Goal: Navigation & Orientation: Find specific page/section

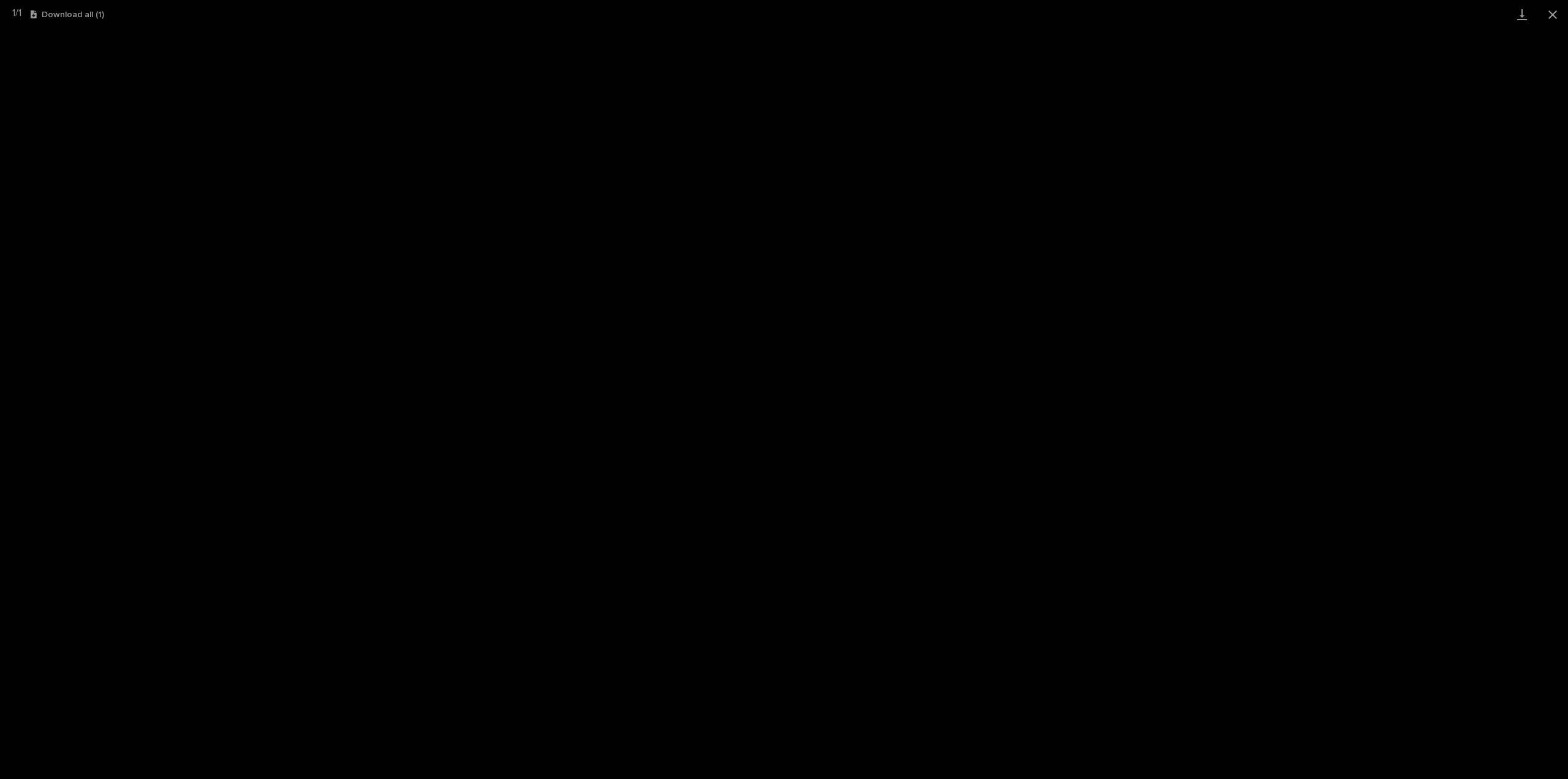
scroll to position [27, 0]
click at [1565, 11] on button "Close gallery" at bounding box center [1552, 14] width 31 height 29
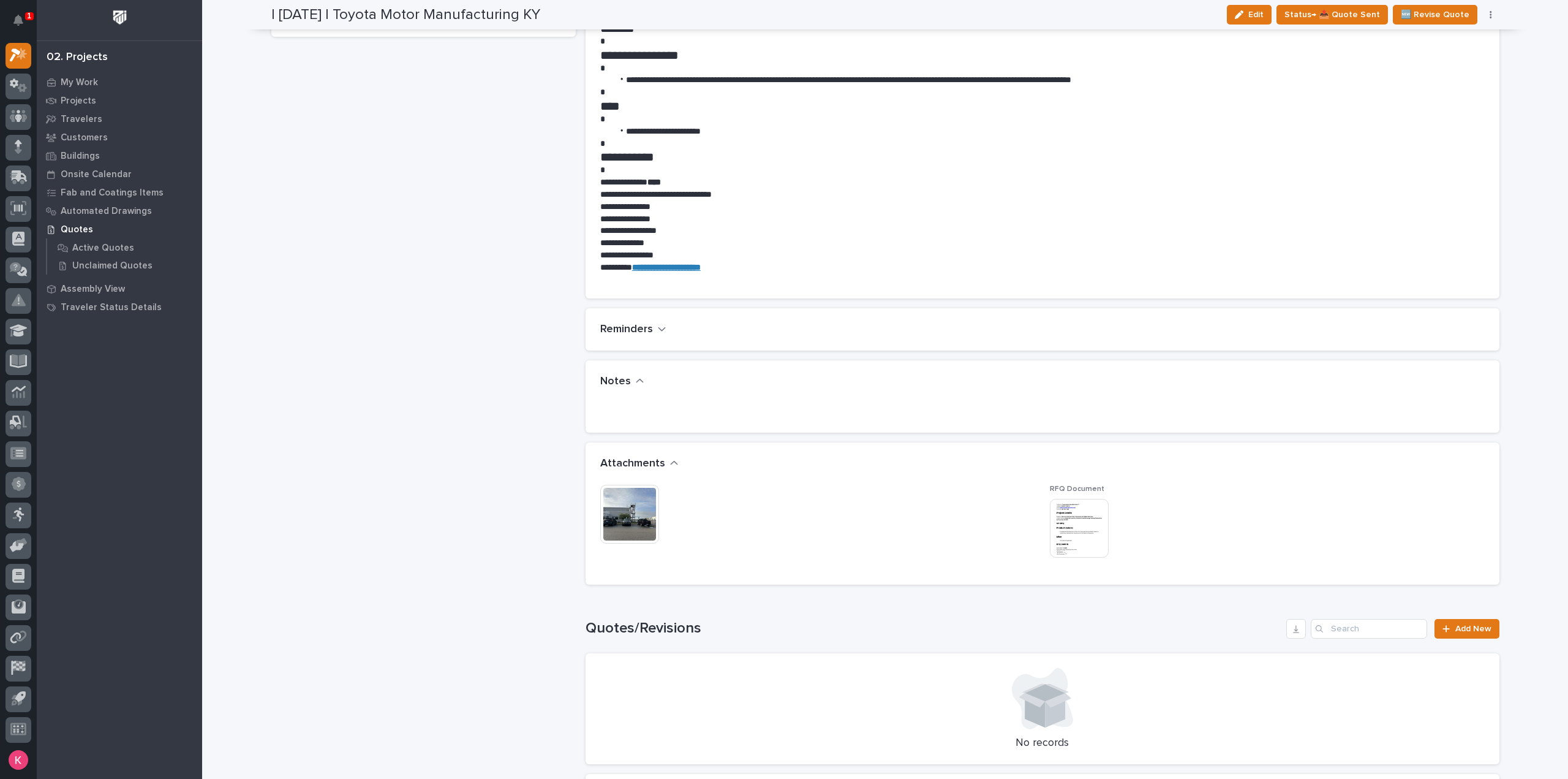
scroll to position [245, 0]
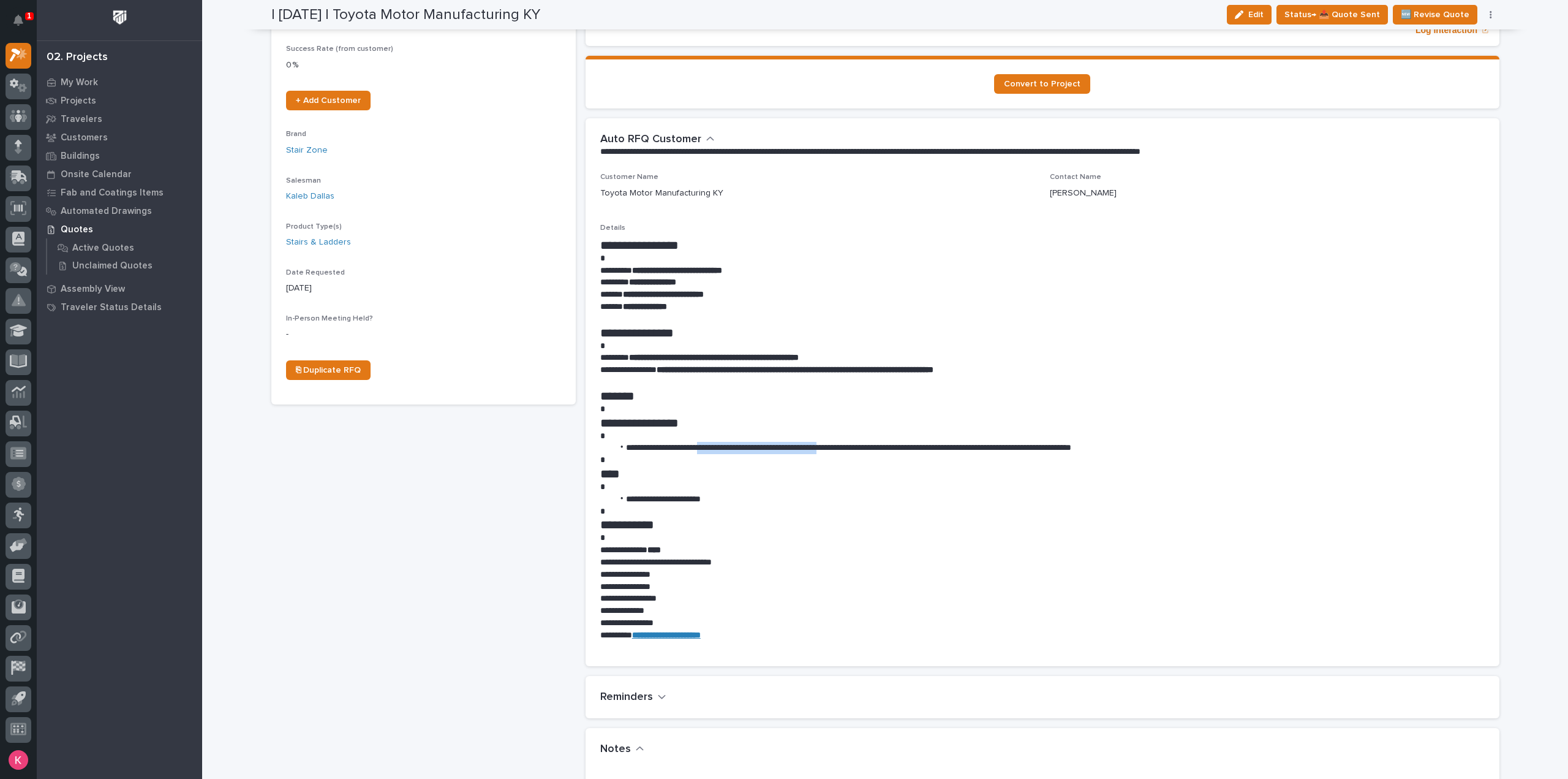
drag, startPoint x: 705, startPoint y: 448, endPoint x: 846, endPoint y: 450, distance: 141.0
click at [846, 450] on li "**********" at bounding box center [1049, 448] width 872 height 12
click at [794, 548] on p "**********" at bounding box center [1042, 550] width 885 height 12
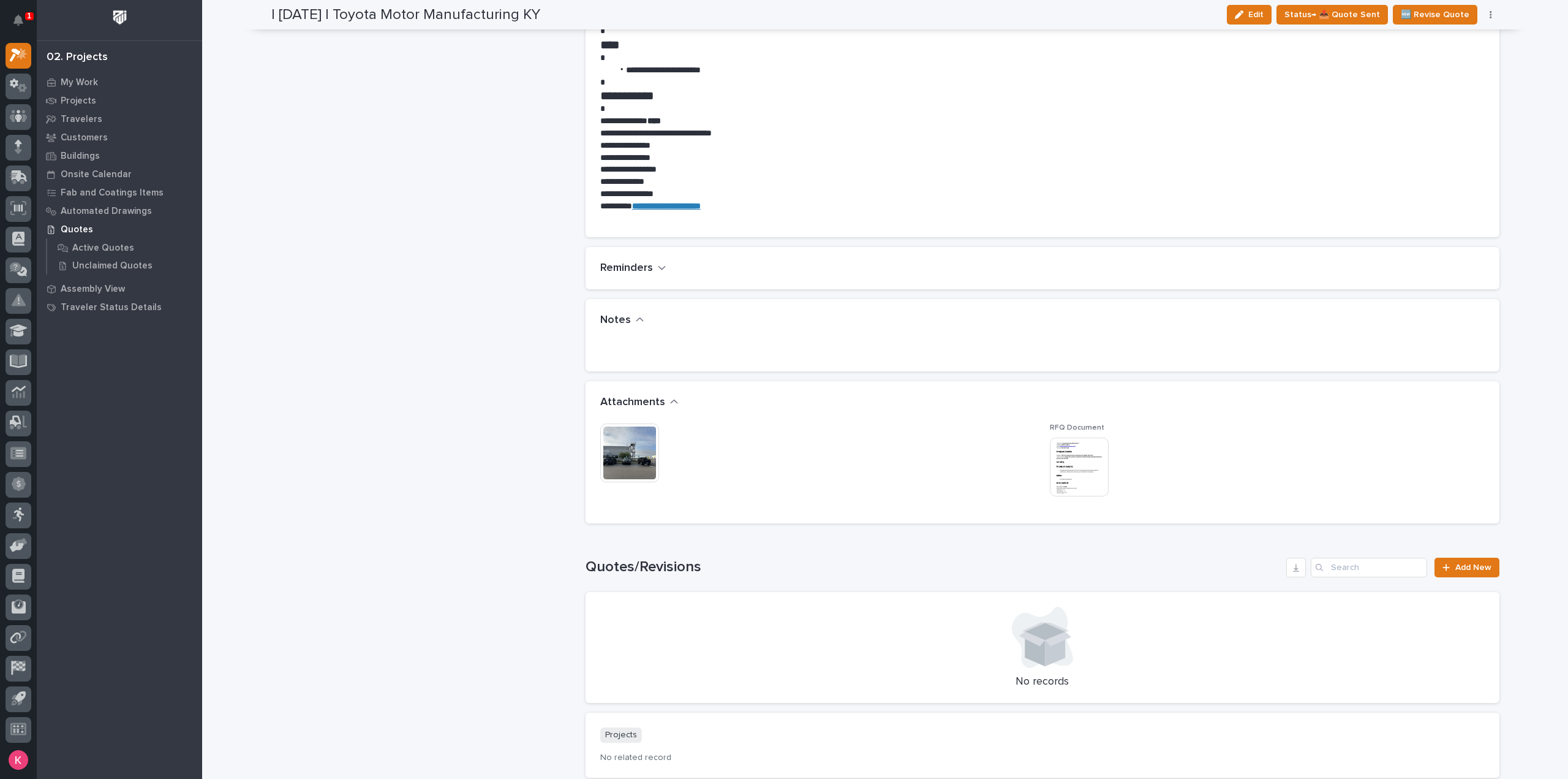
click at [625, 444] on img at bounding box center [629, 453] width 59 height 59
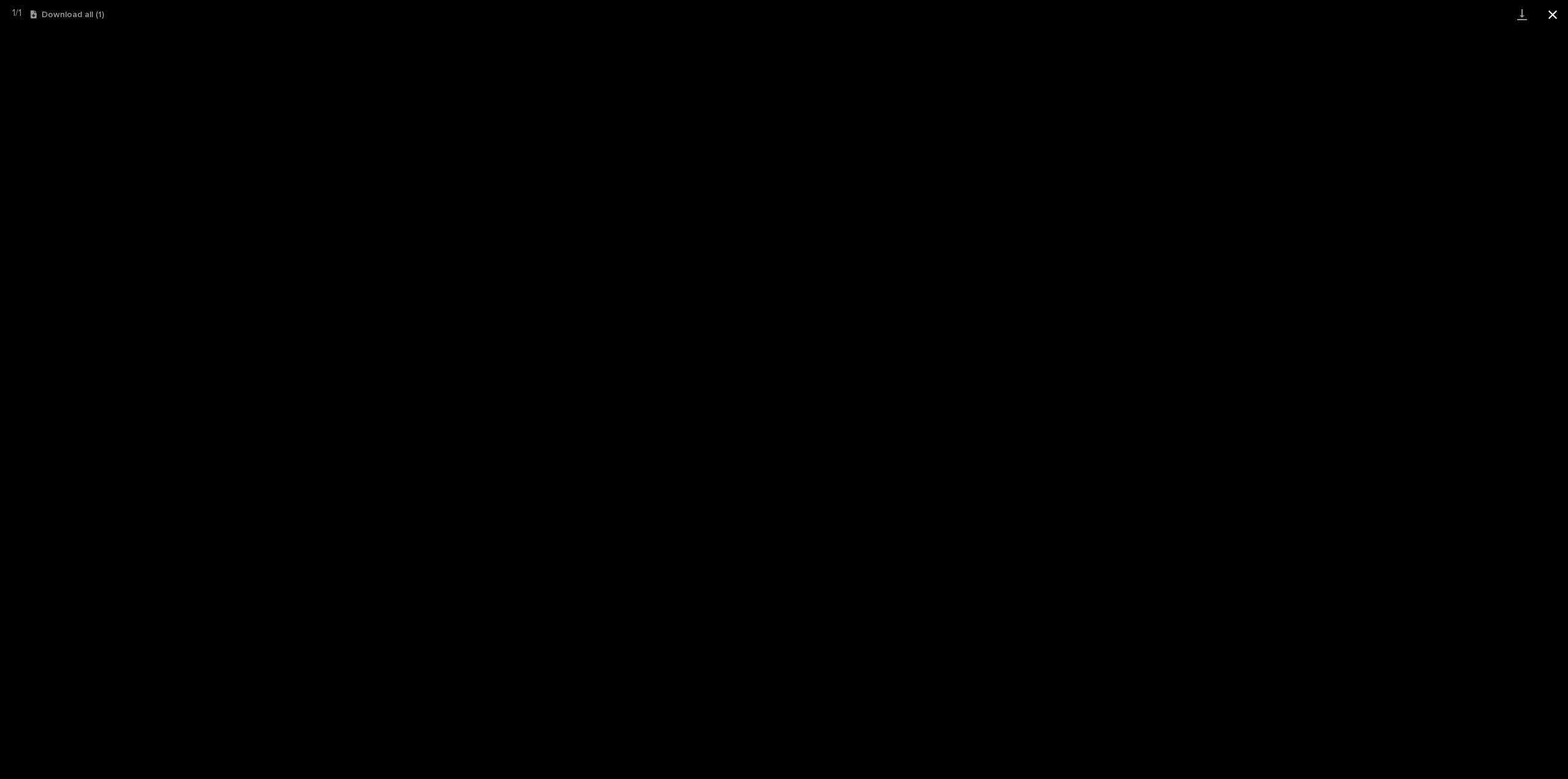
click at [1552, 21] on button "Close gallery" at bounding box center [1552, 14] width 31 height 29
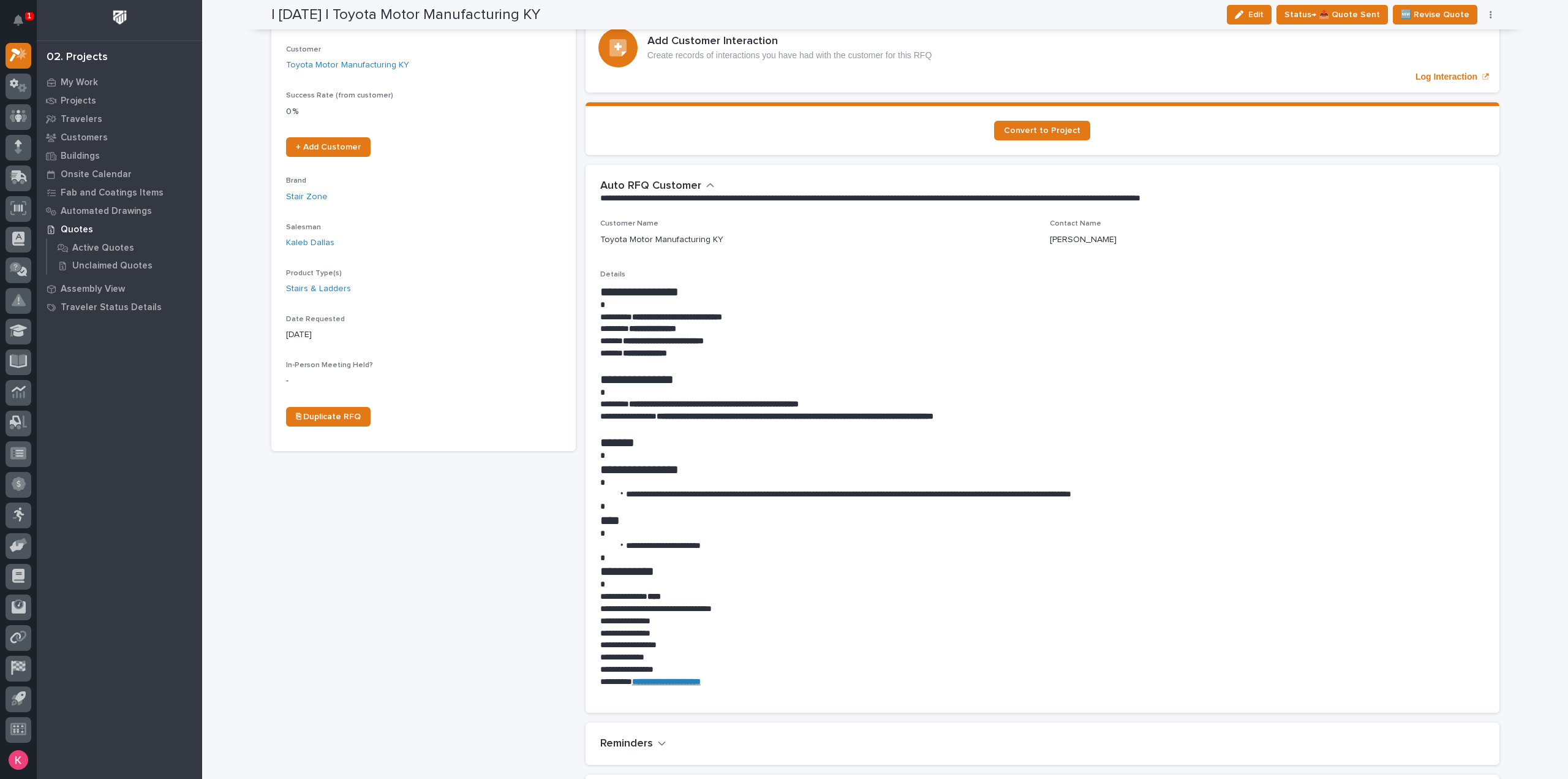
scroll to position [184, 0]
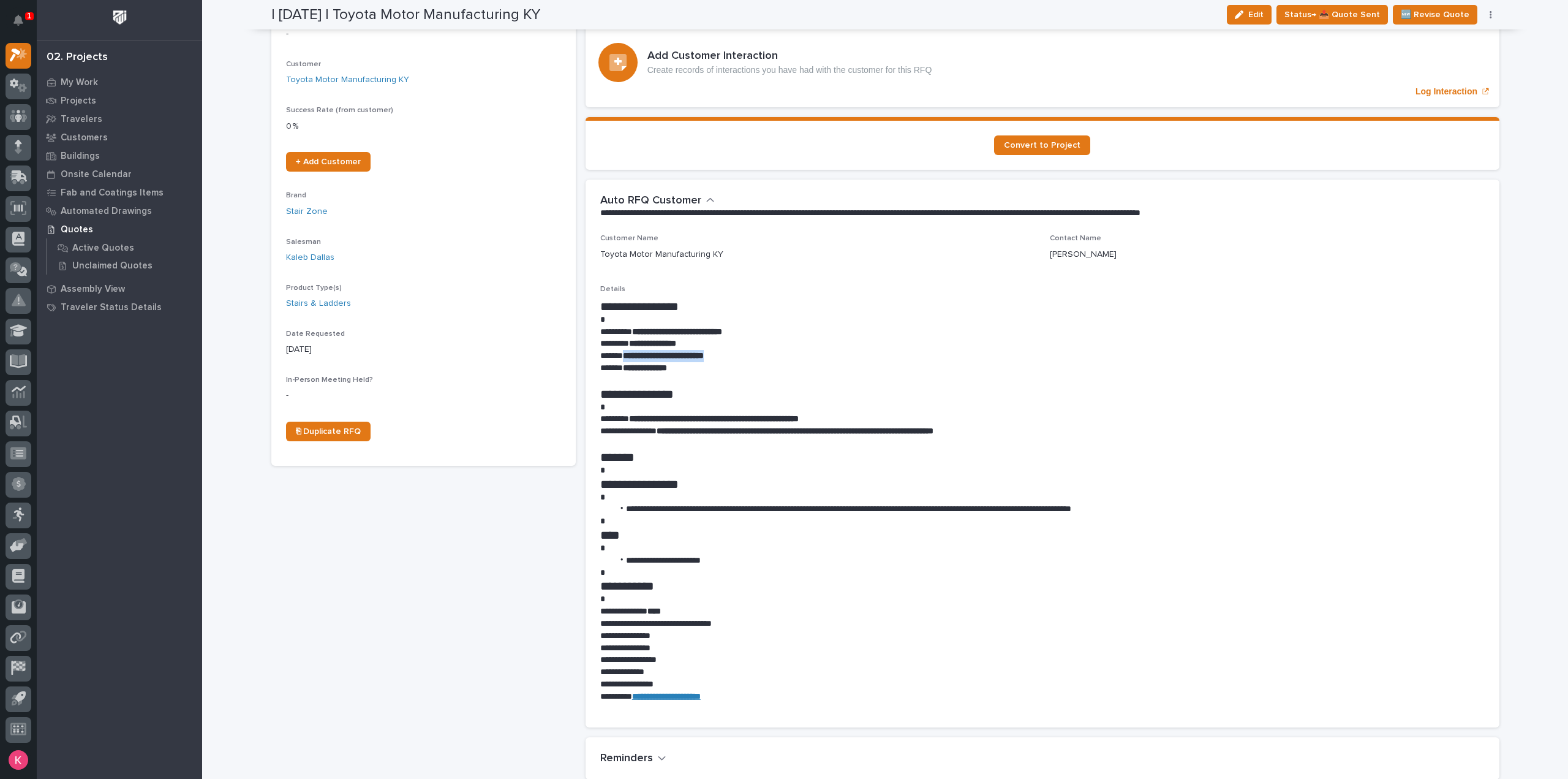
drag, startPoint x: 729, startPoint y: 358, endPoint x: 619, endPoint y: 359, distance: 110.0
click at [619, 359] on p "**********" at bounding box center [1042, 356] width 885 height 12
copy strong "**********"
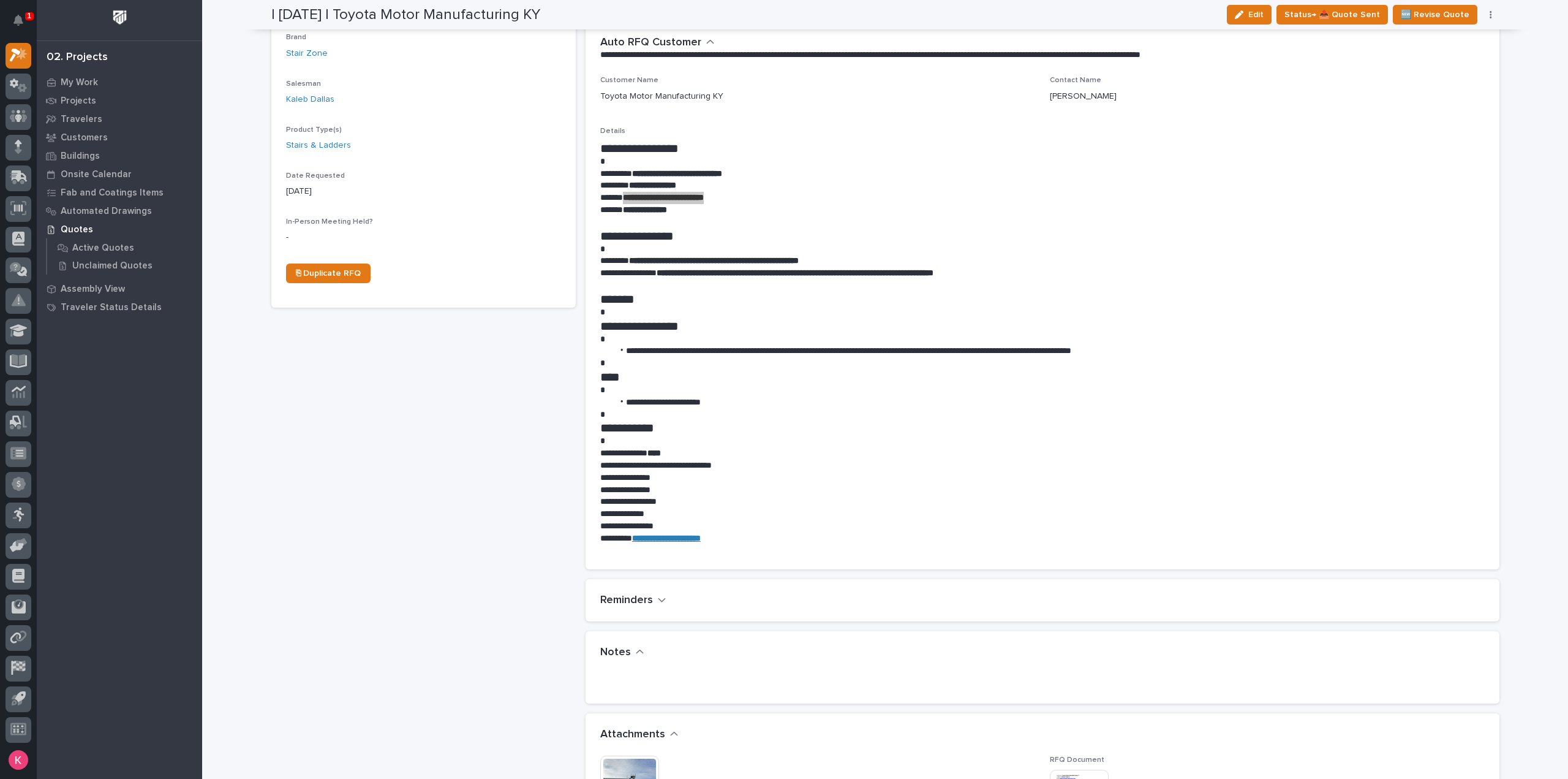
scroll to position [613, 0]
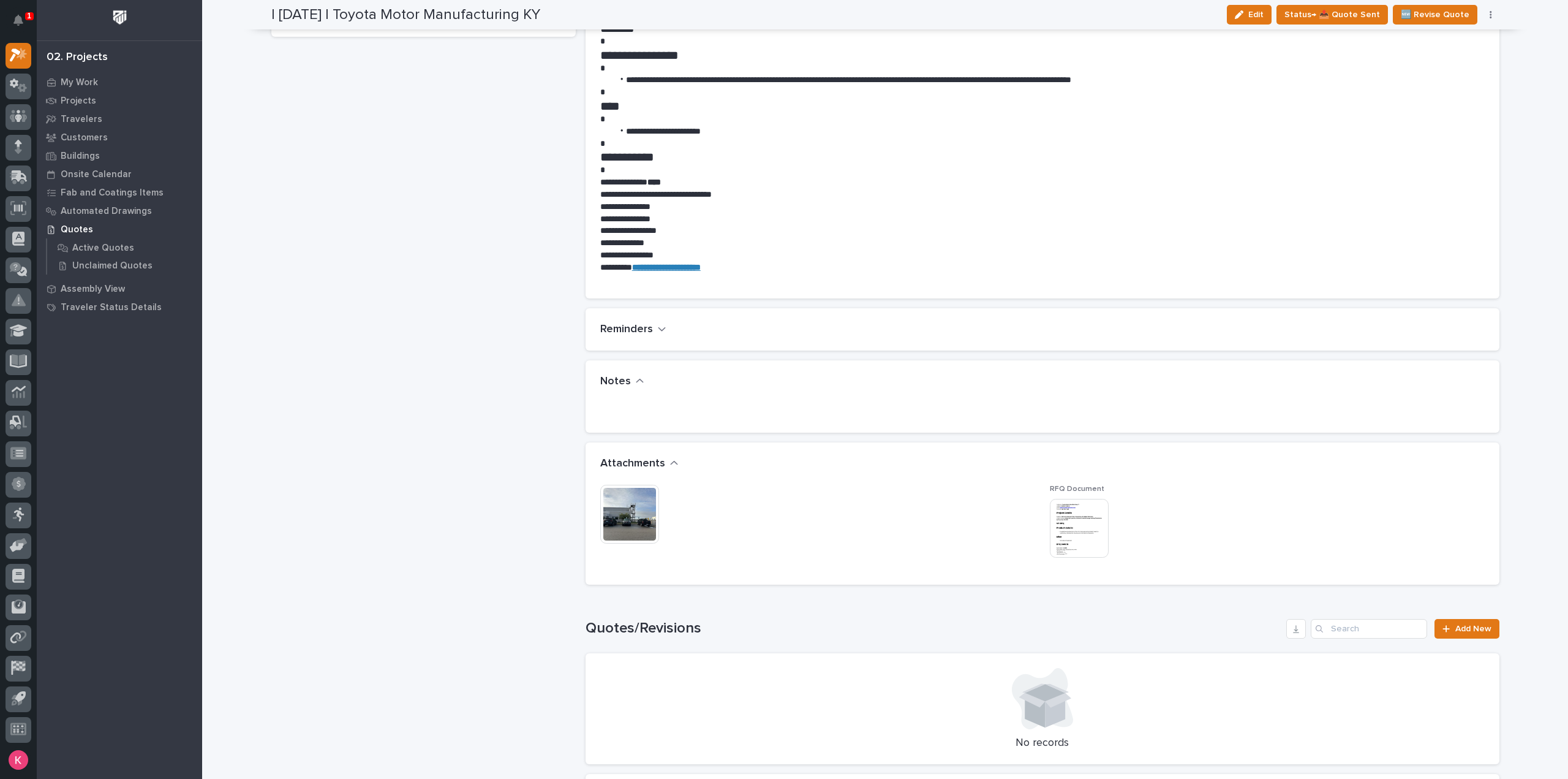
click at [631, 513] on img at bounding box center [629, 514] width 59 height 59
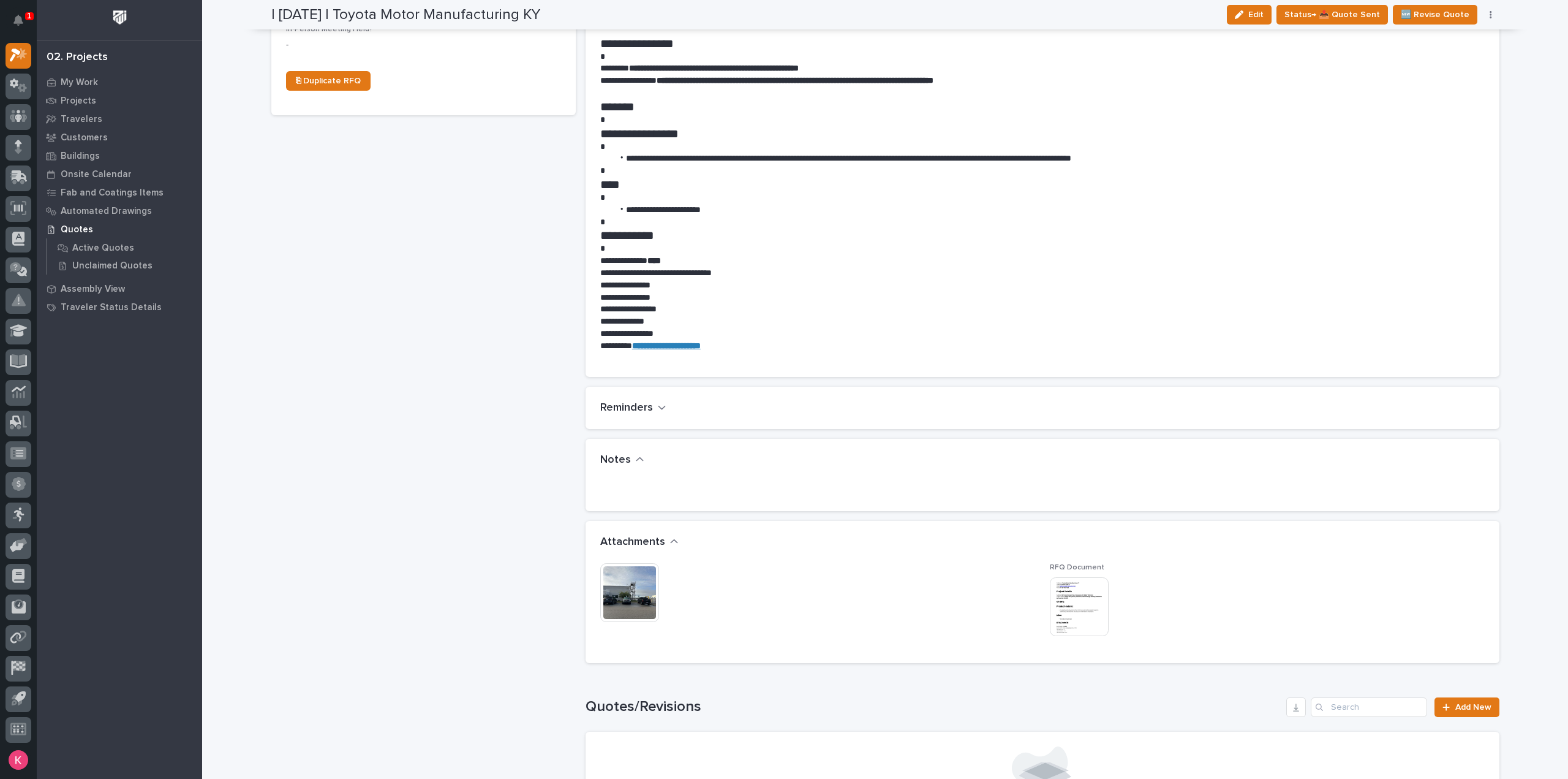
scroll to position [797, 0]
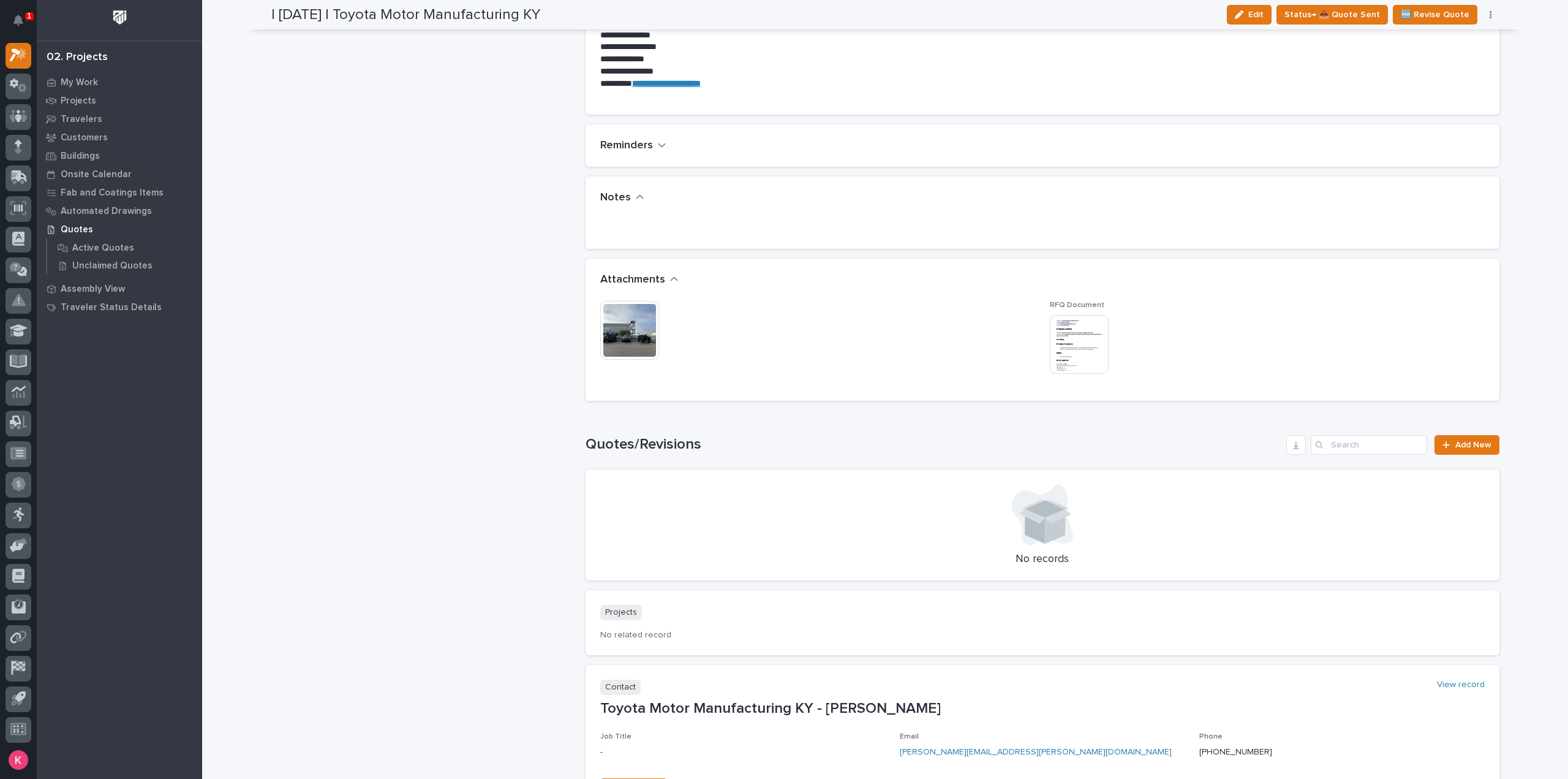
click at [646, 325] on img at bounding box center [629, 331] width 59 height 59
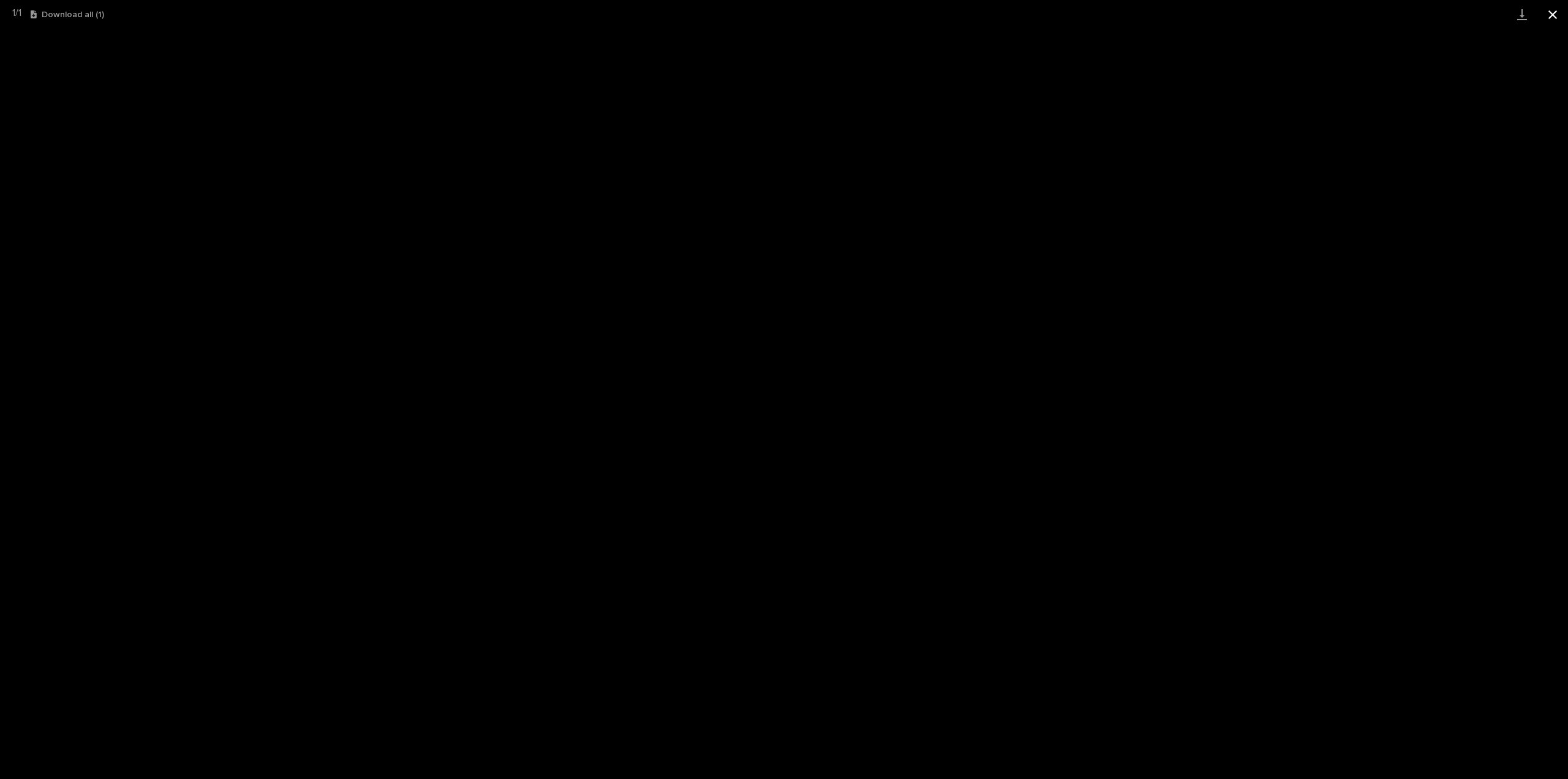
click at [1550, 14] on button "Close gallery" at bounding box center [1552, 14] width 31 height 29
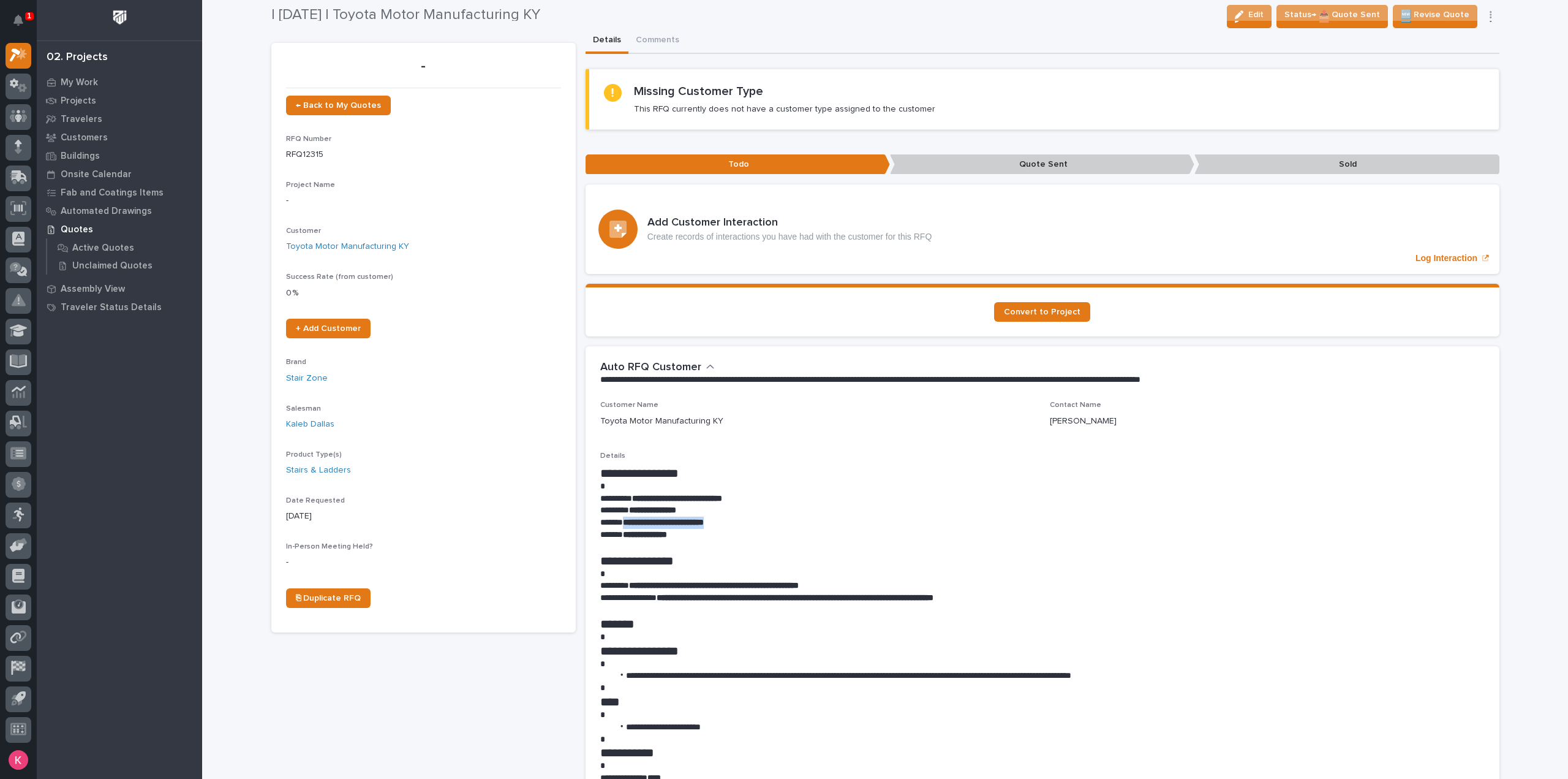
scroll to position [0, 0]
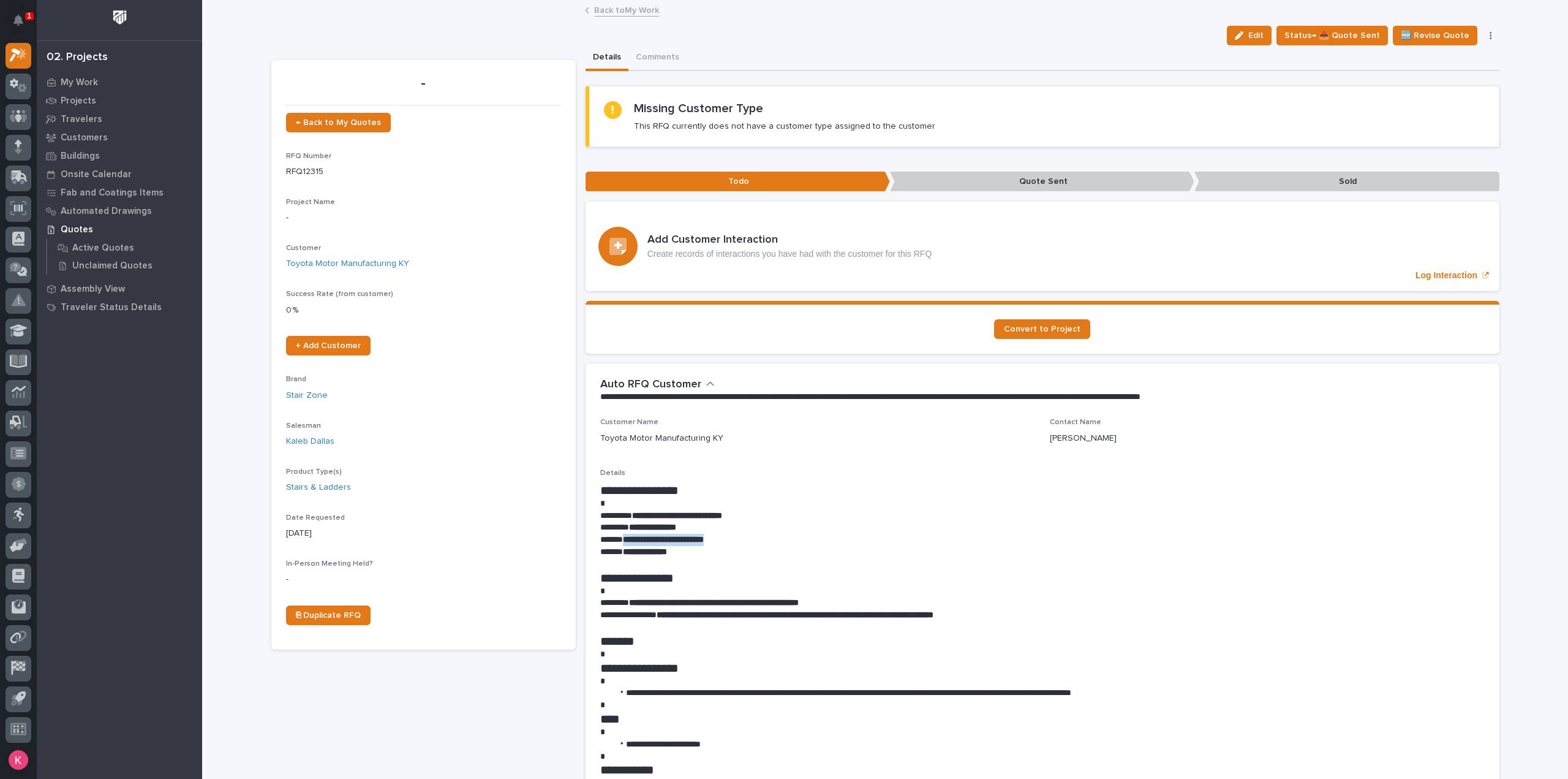
click at [608, 15] on link "Back to My Work" at bounding box center [626, 10] width 65 height 14
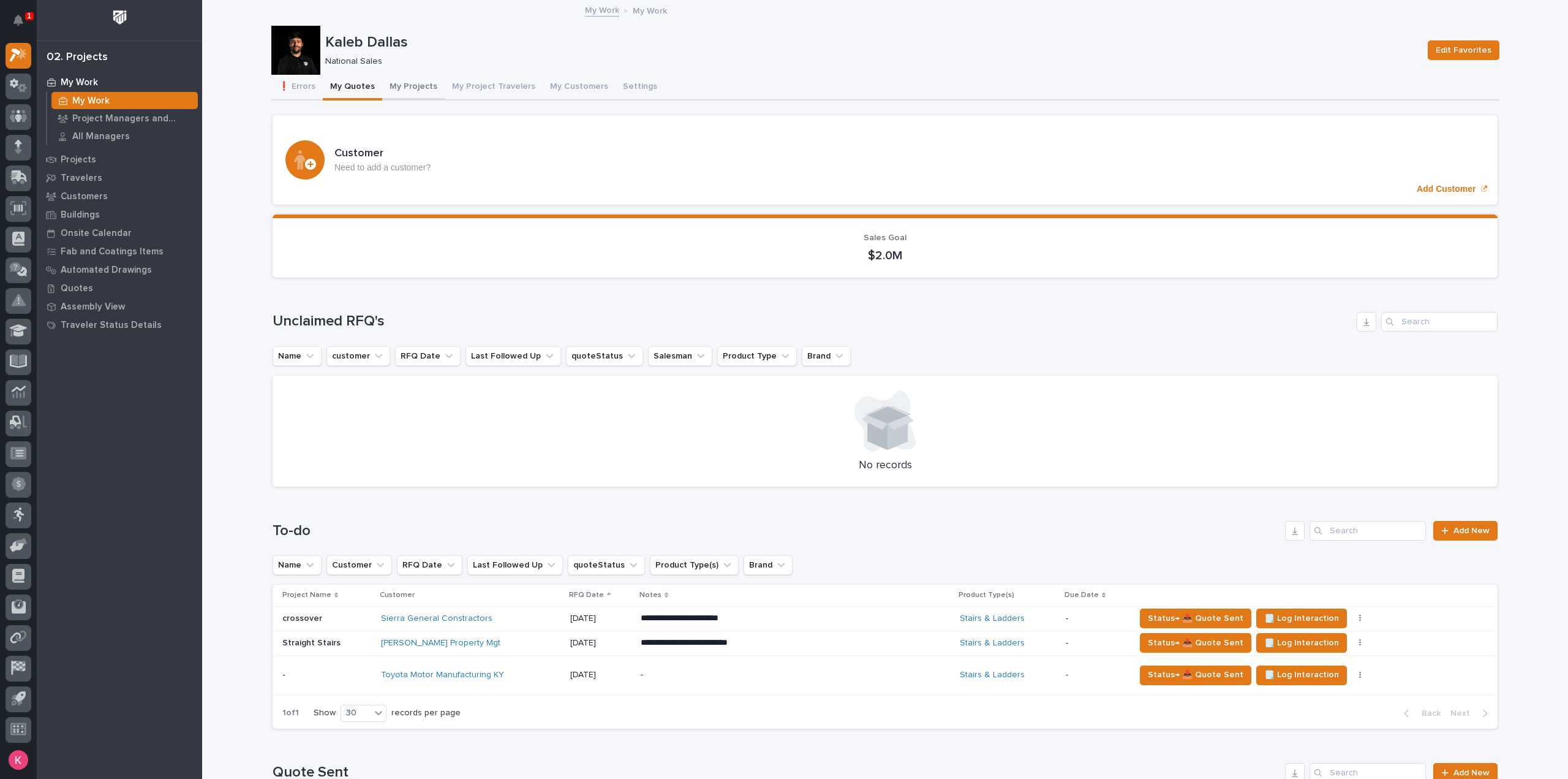
click at [395, 85] on button "My Projects" at bounding box center [413, 88] width 62 height 26
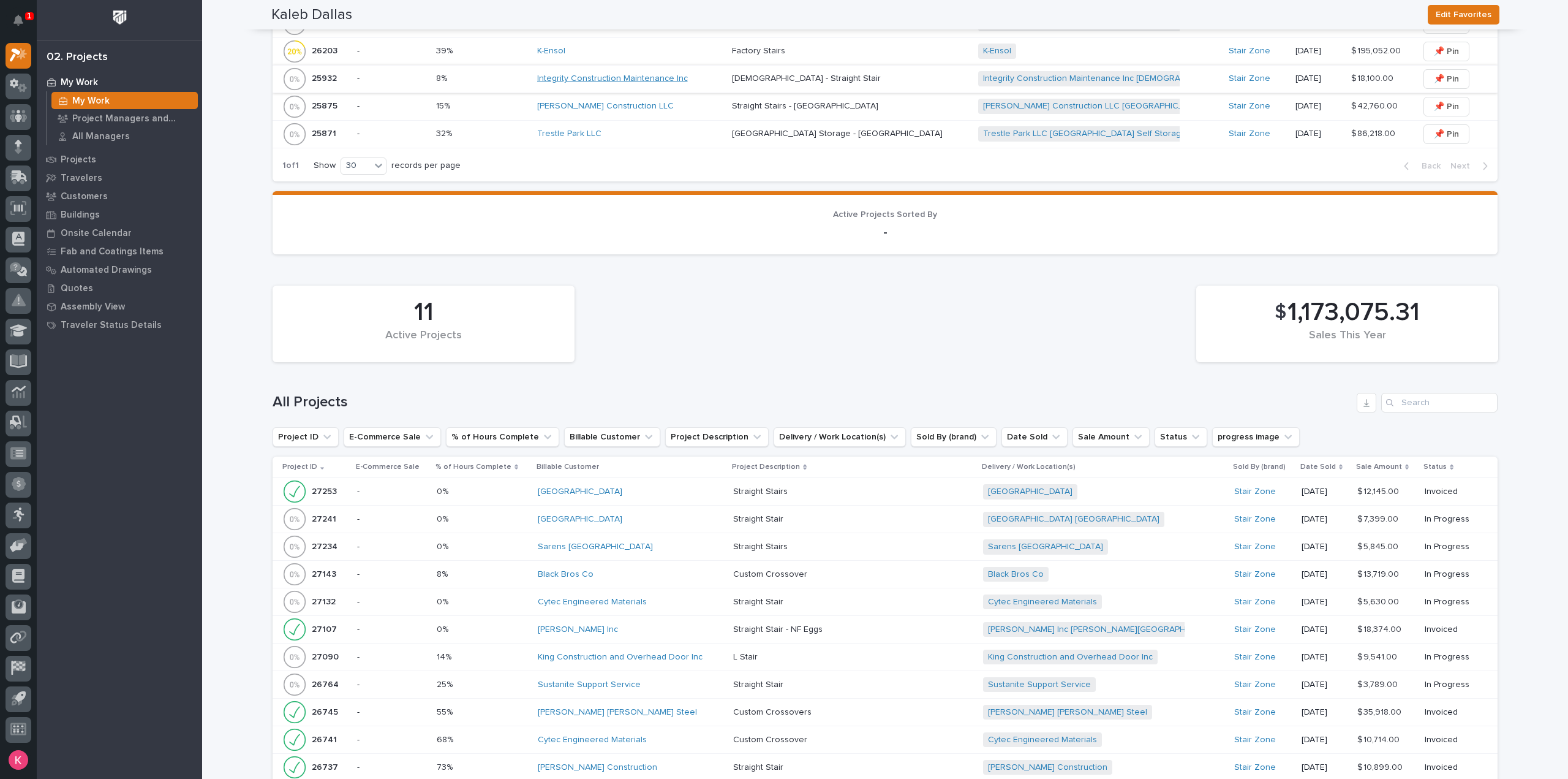
scroll to position [1103, 0]
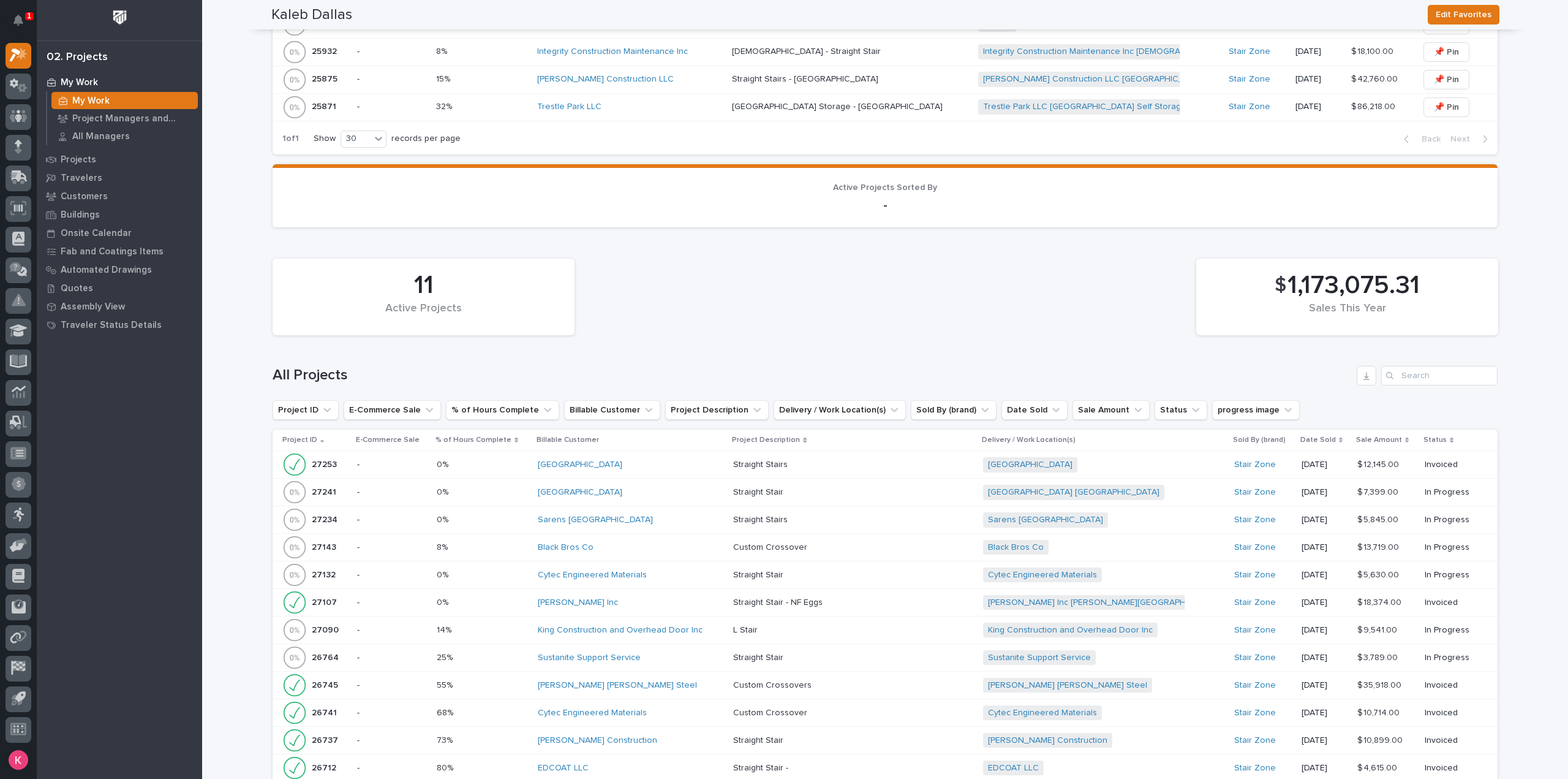
click at [660, 599] on div "[PERSON_NAME] Inc" at bounding box center [630, 602] width 185 height 10
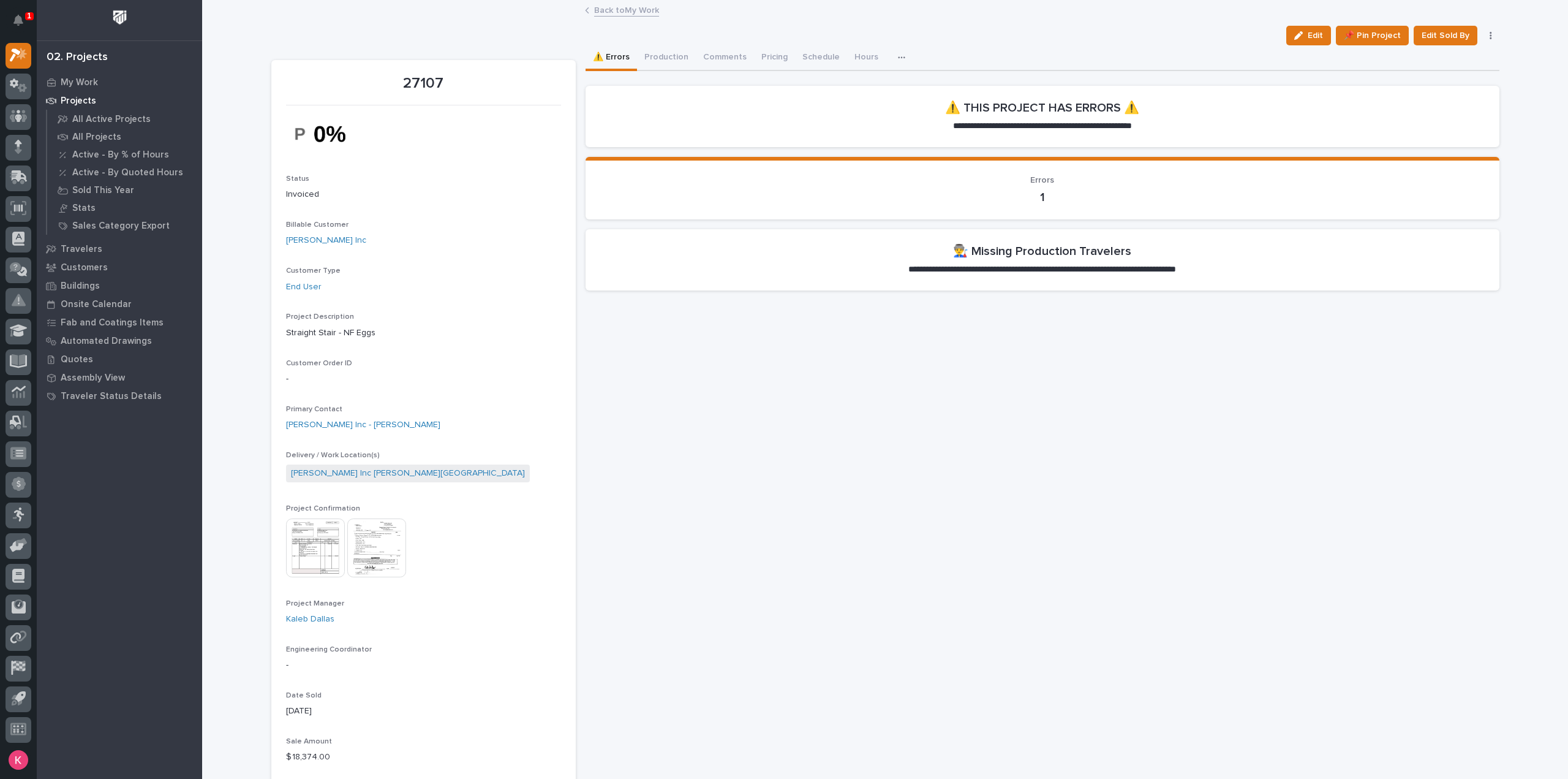
click at [79, 79] on p "My Work" at bounding box center [79, 83] width 38 height 11
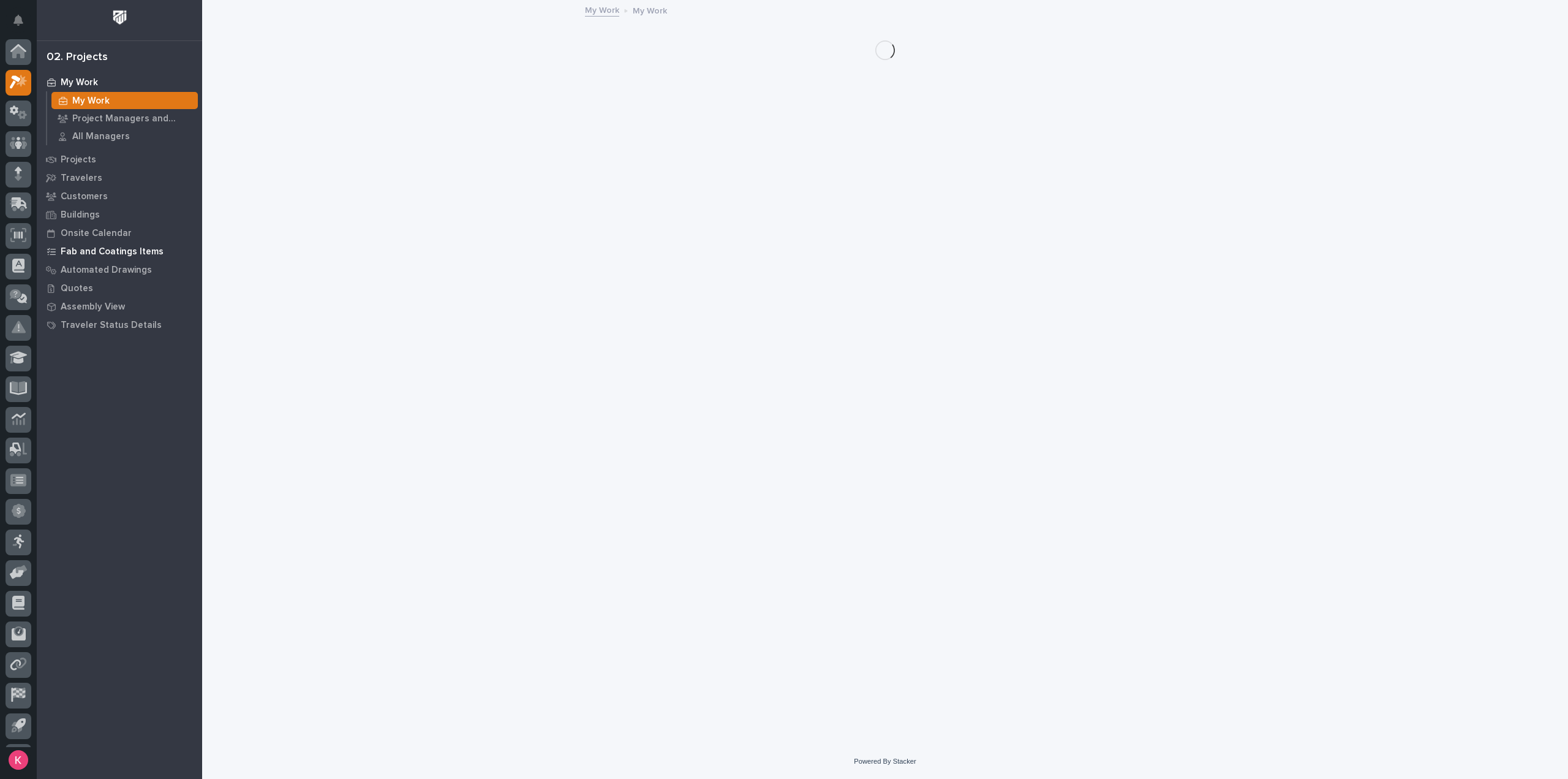
scroll to position [27, 0]
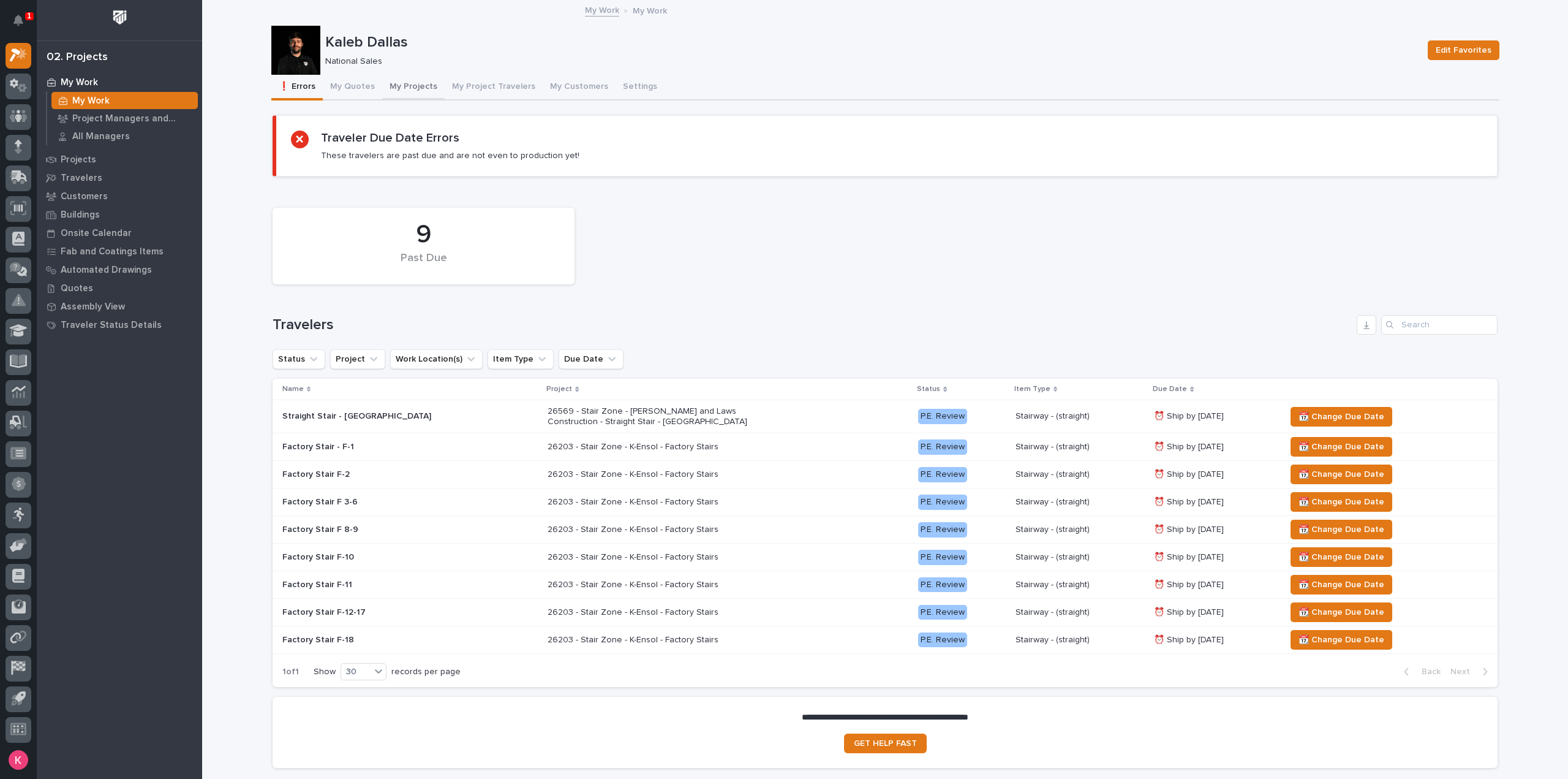
click at [401, 83] on button "My Projects" at bounding box center [413, 88] width 62 height 26
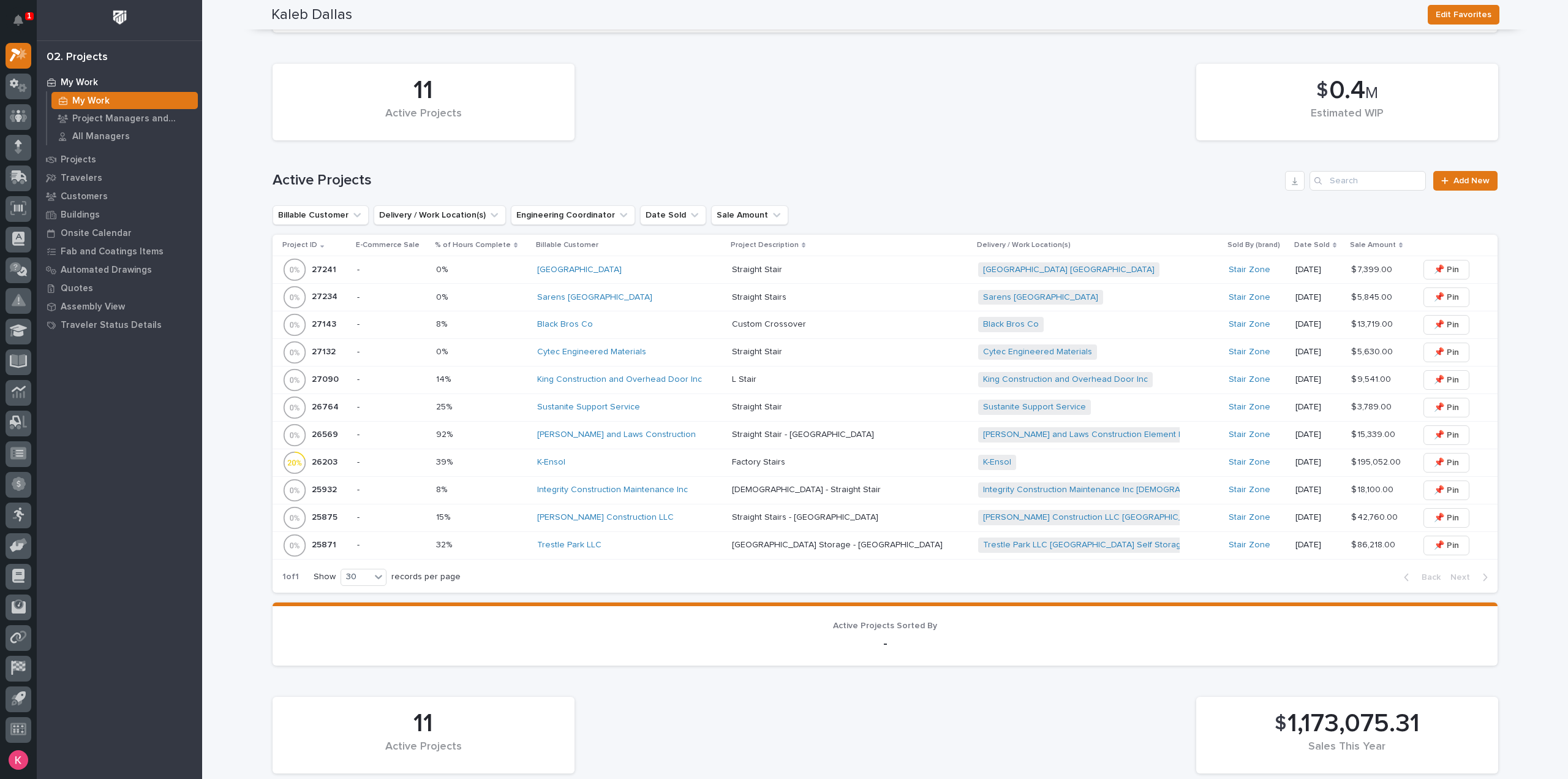
scroll to position [971, 0]
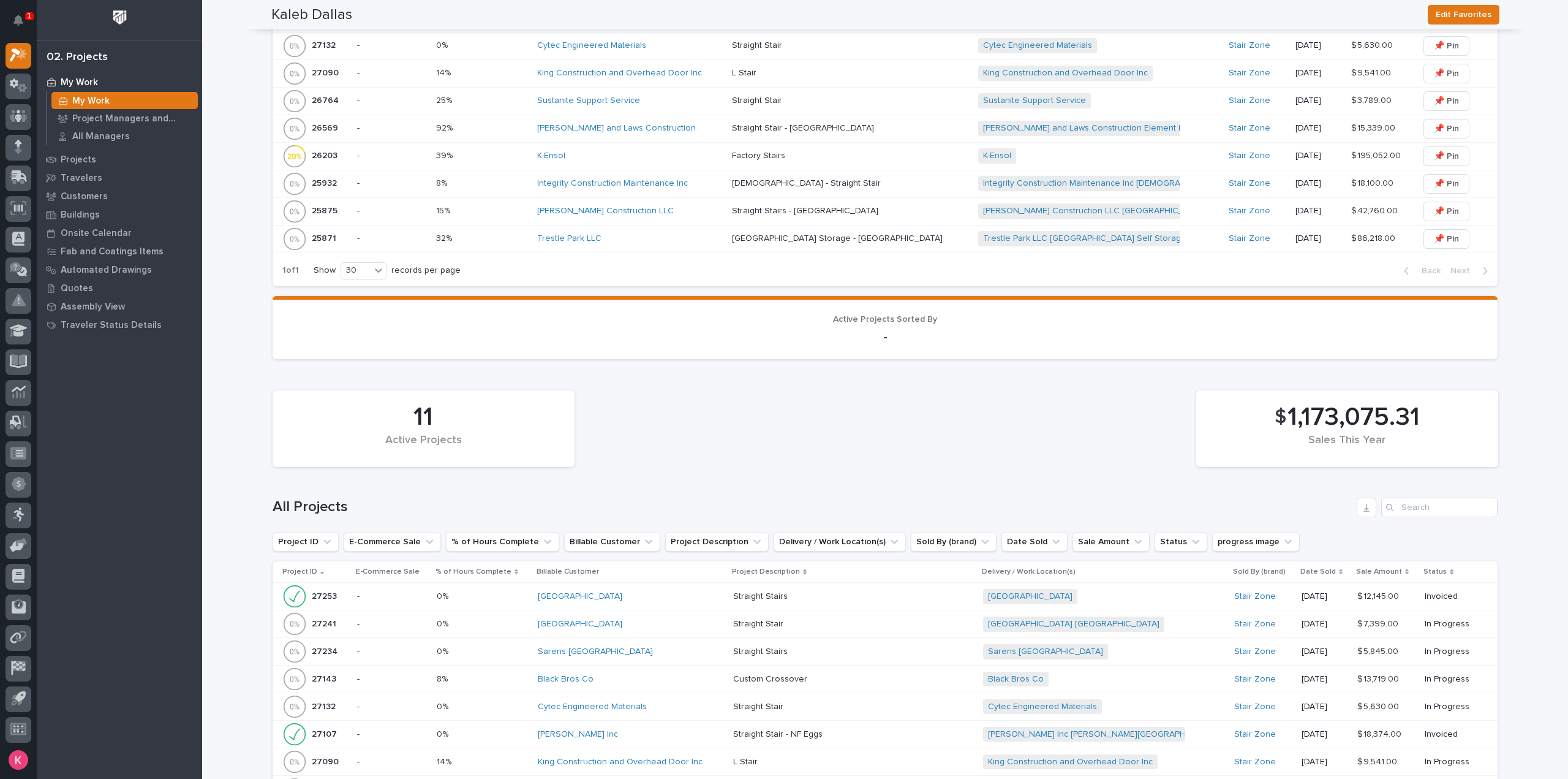
click at [675, 597] on div "[GEOGRAPHIC_DATA]" at bounding box center [630, 596] width 185 height 10
